Goal: Use online tool/utility

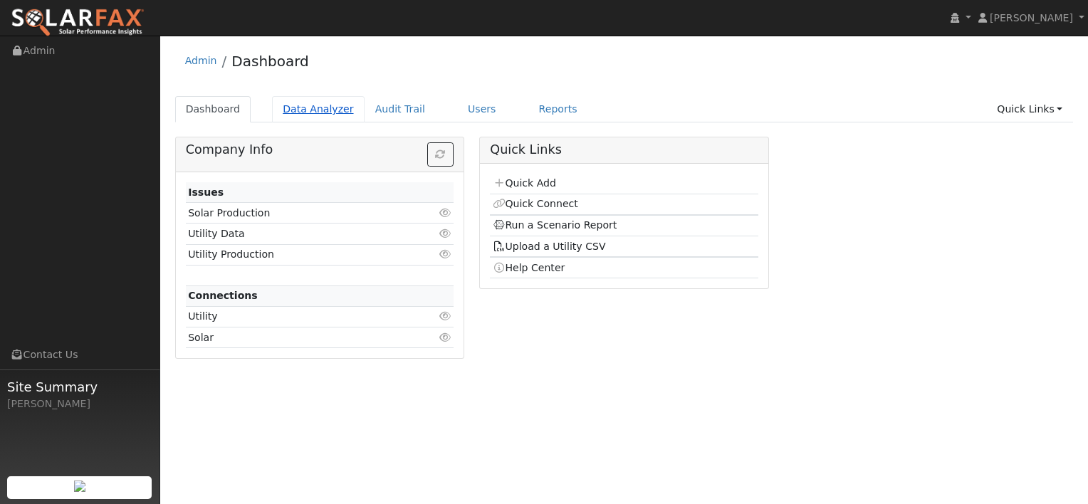
click at [299, 111] on link "Data Analyzer" at bounding box center [318, 109] width 93 height 26
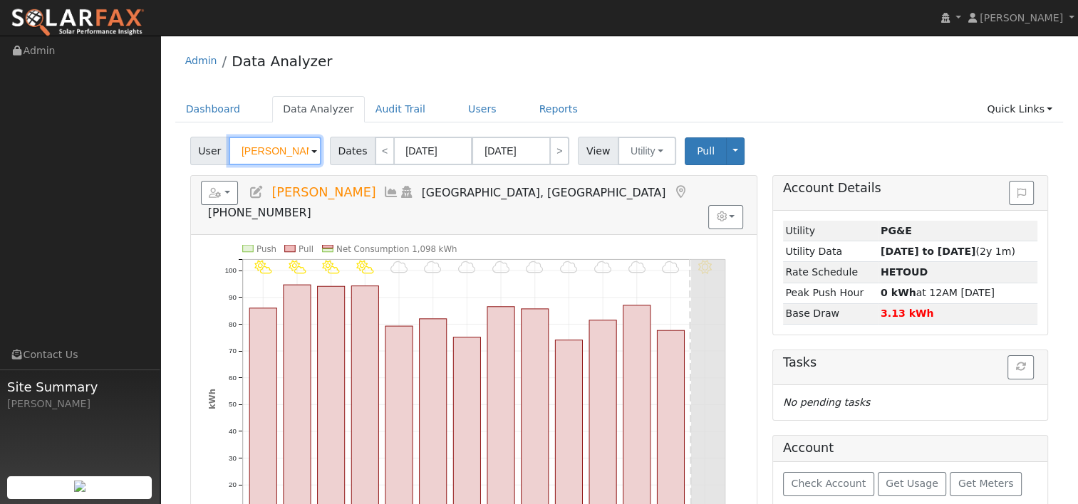
paste input "[PERSON_NAME]"
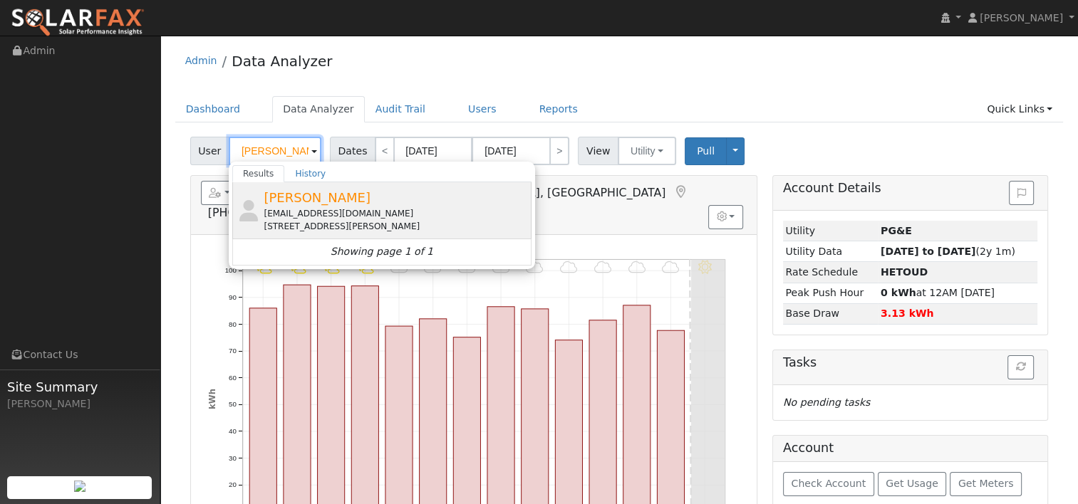
type input "[PERSON_NAME]"
click at [296, 209] on div "[EMAIL_ADDRESS][DOMAIN_NAME]" at bounding box center [396, 213] width 264 height 13
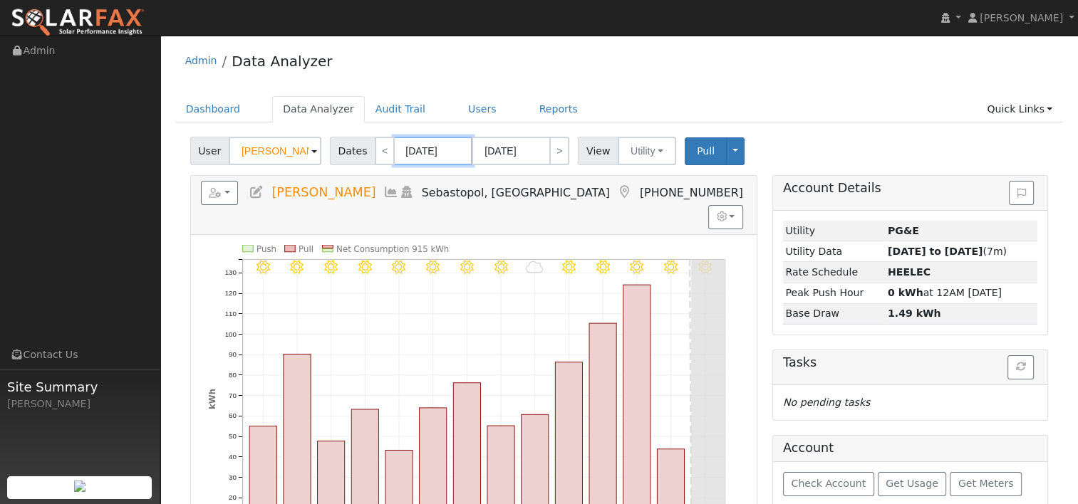
click at [421, 149] on input "[DATE]" at bounding box center [433, 151] width 78 height 28
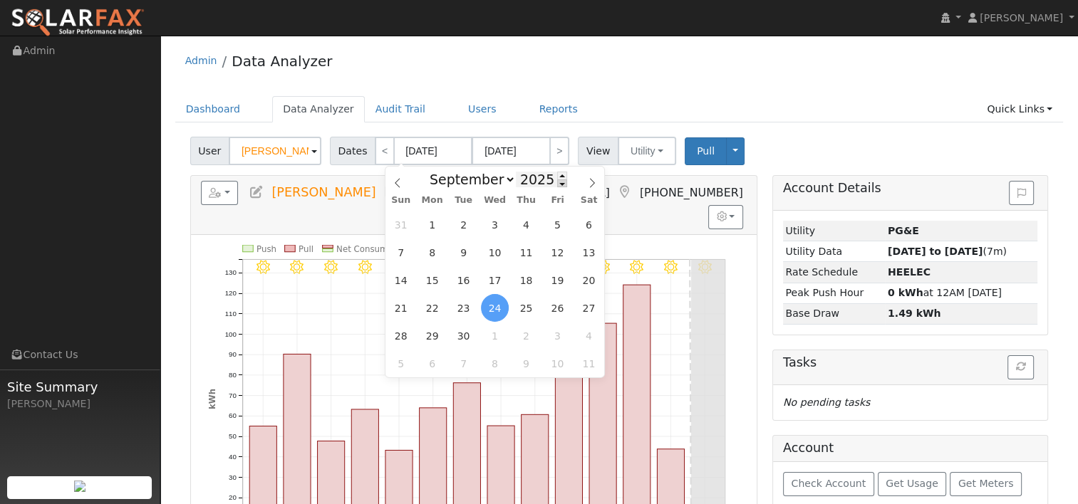
click at [557, 187] on span at bounding box center [562, 183] width 10 height 8
type input "2024"
click at [590, 180] on icon at bounding box center [592, 183] width 10 height 10
select select "9"
click at [434, 251] on span "7" at bounding box center [432, 253] width 28 height 28
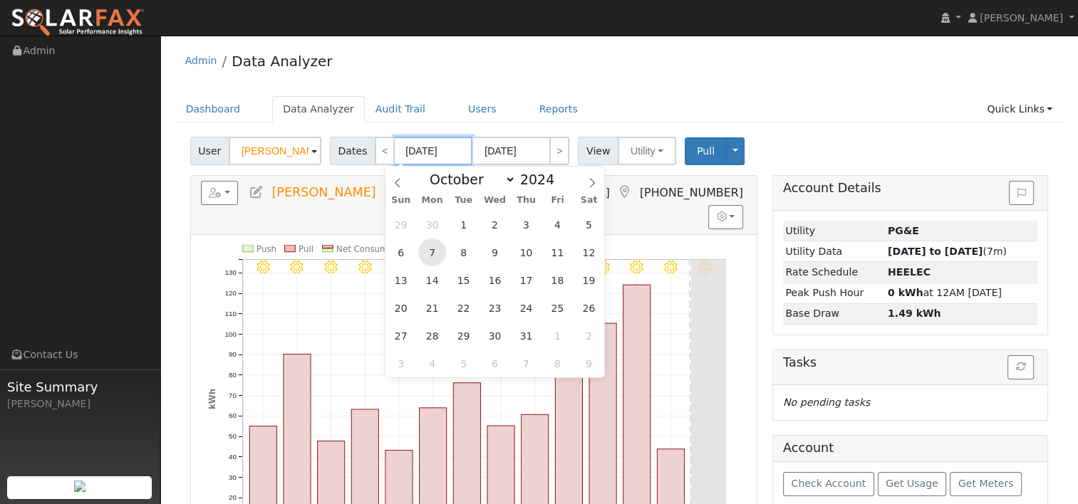
type input "10/07/2024"
type input "10/20/2024"
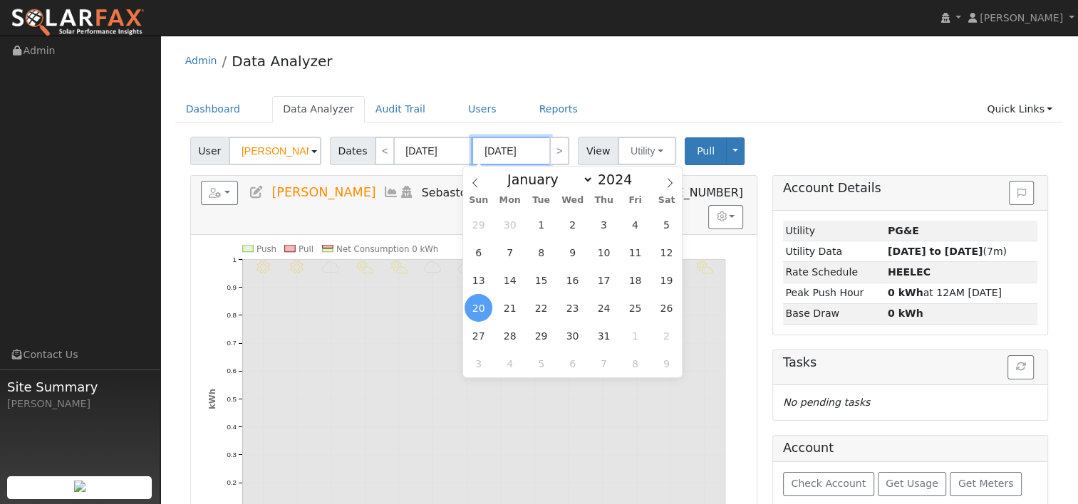
click at [519, 152] on input "10/20/2024" at bounding box center [510, 151] width 78 height 28
click at [635, 175] on span at bounding box center [640, 176] width 10 height 8
type input "2025"
click at [514, 251] on span "6" at bounding box center [510, 253] width 28 height 28
type input "10/06/2025"
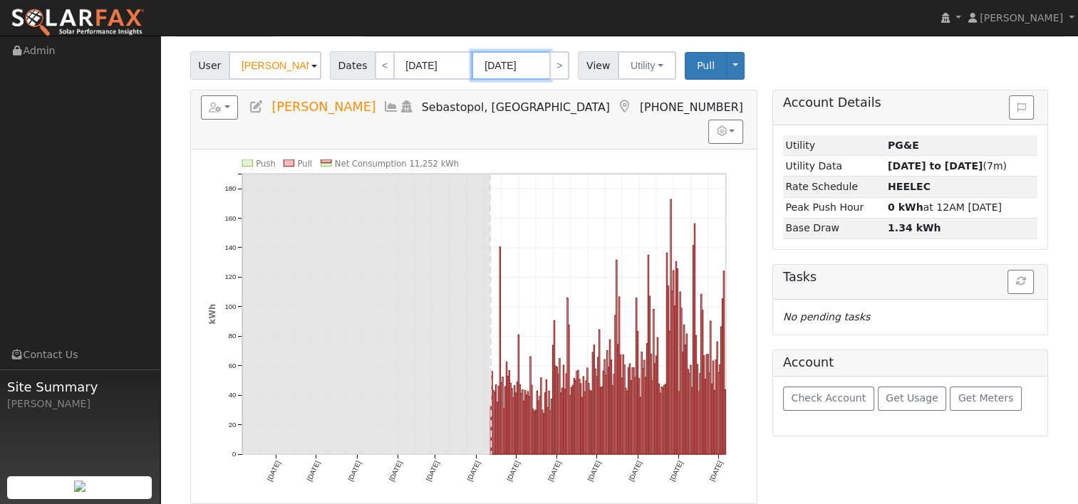
scroll to position [71, 0]
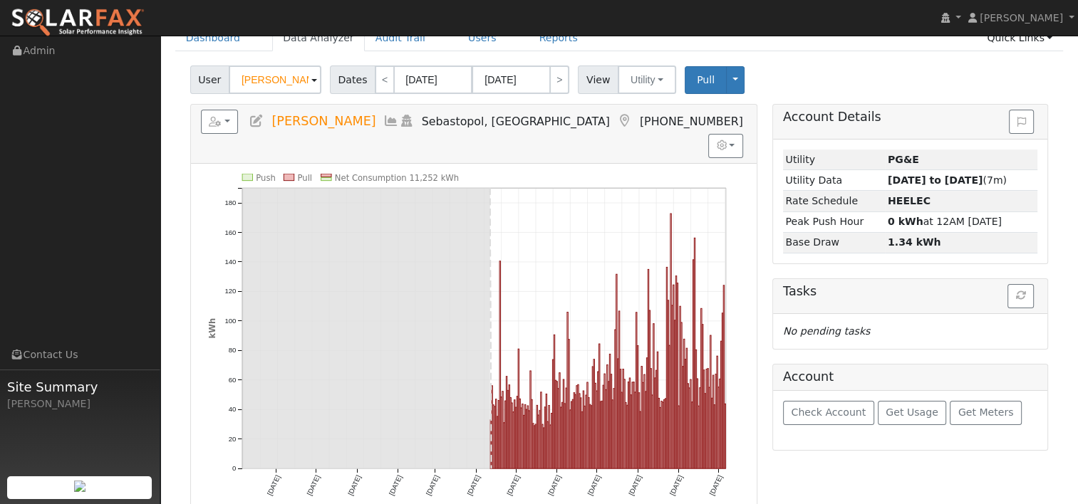
click at [785, 81] on div "User Dan Lehrer Account Default Account Default Account 580 Tilton Road, Sebast…" at bounding box center [618, 77] width 863 height 33
click at [231, 121] on button "button" at bounding box center [220, 122] width 38 height 24
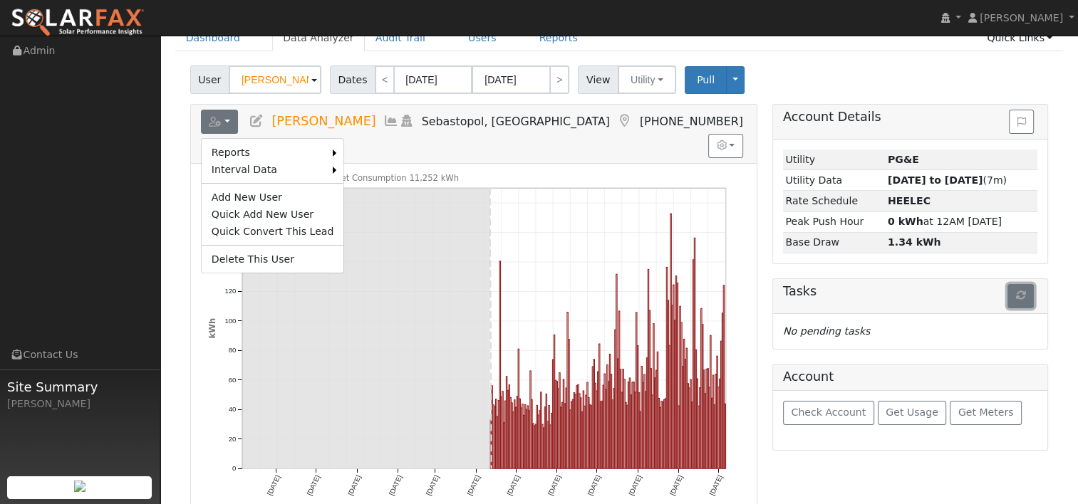
click at [1023, 291] on icon "button" at bounding box center [1021, 296] width 10 height 10
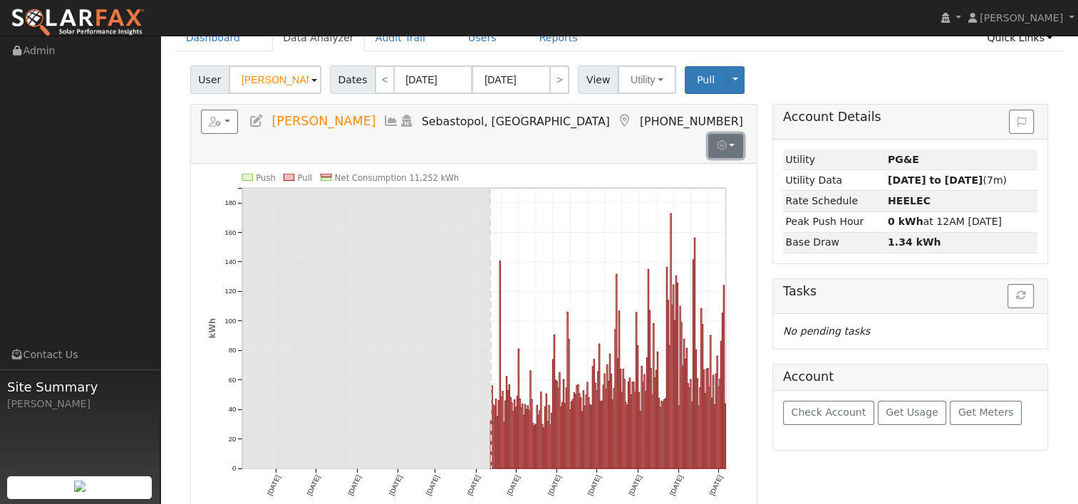
click at [735, 134] on button "button" at bounding box center [725, 146] width 35 height 24
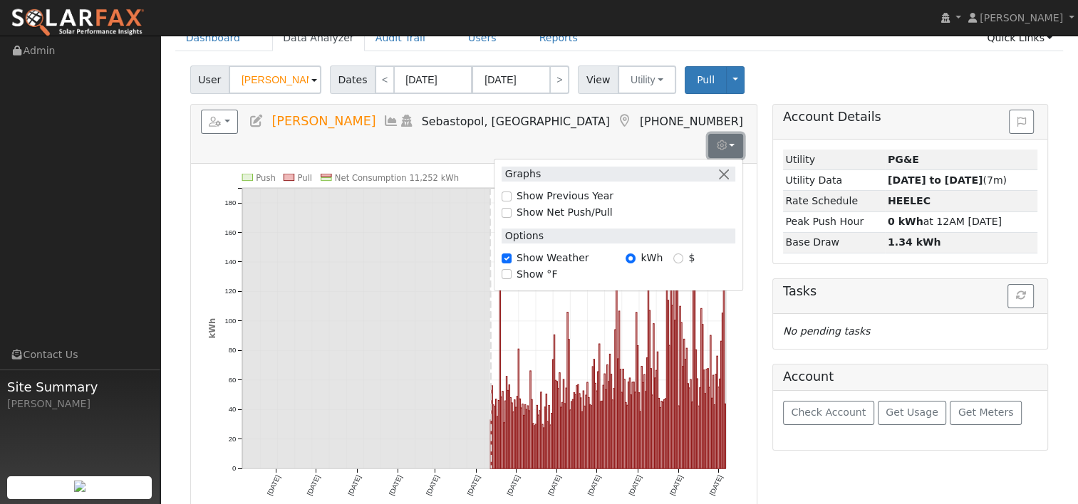
click at [735, 134] on button "button" at bounding box center [725, 146] width 35 height 24
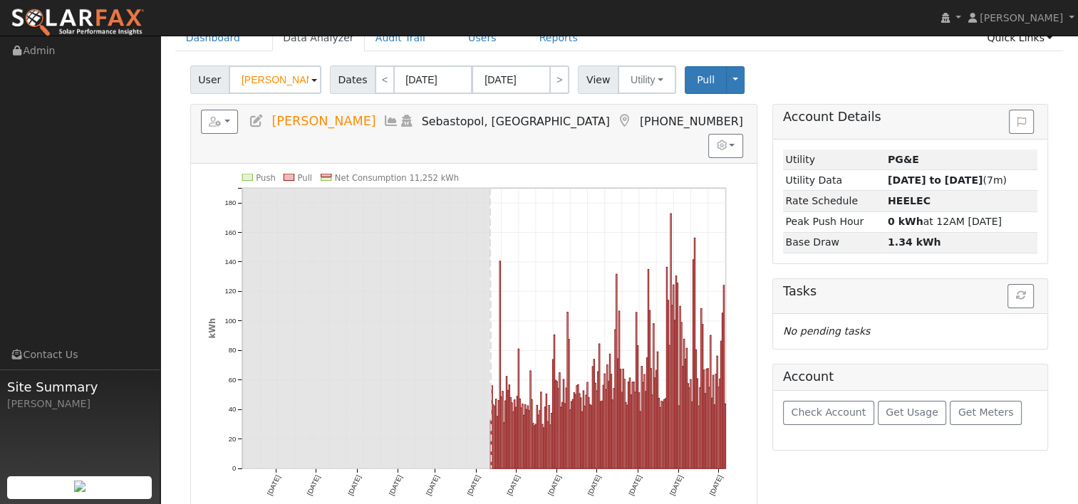
click at [764, 176] on div "Account Details Issue History Date By Flag Comment Type No Issue History Loadin…" at bounding box center [909, 396] width 291 height 585
